Goal: Task Accomplishment & Management: Use online tool/utility

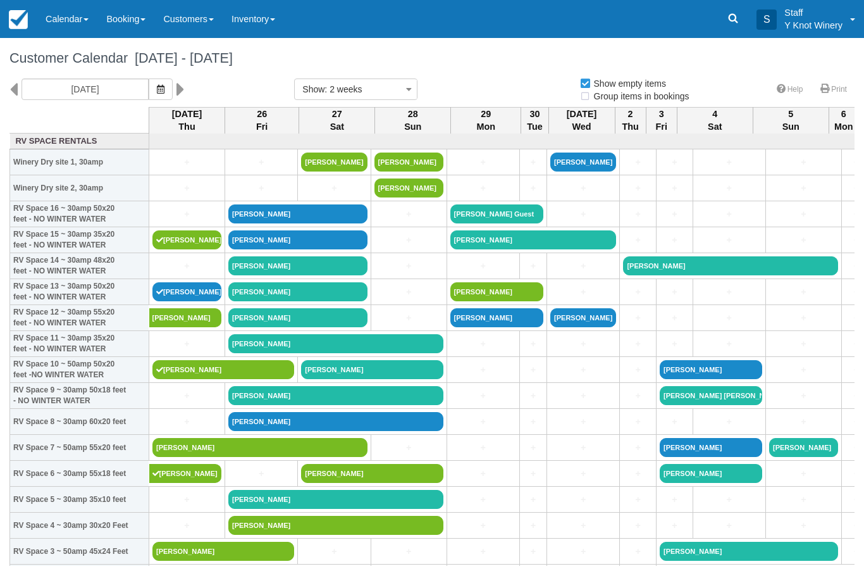
select select
click at [173, 457] on link "[PERSON_NAME]" at bounding box center [260, 447] width 215 height 19
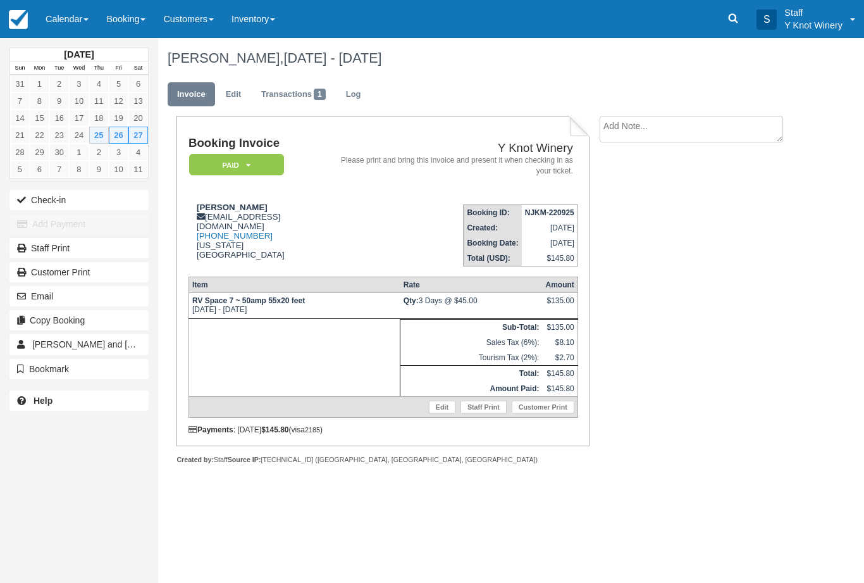
click at [55, 196] on button "Check-in" at bounding box center [78, 200] width 139 height 20
